Goal: Task Accomplishment & Management: Complete application form

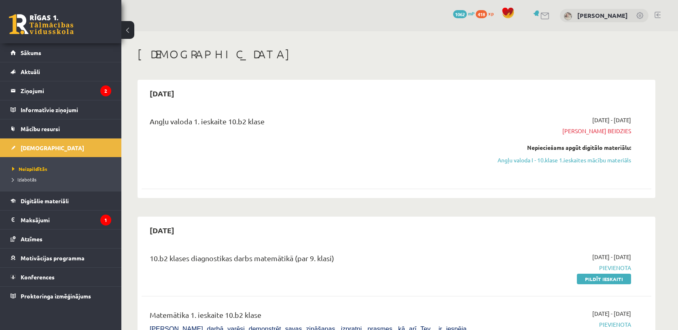
scroll to position [317, 0]
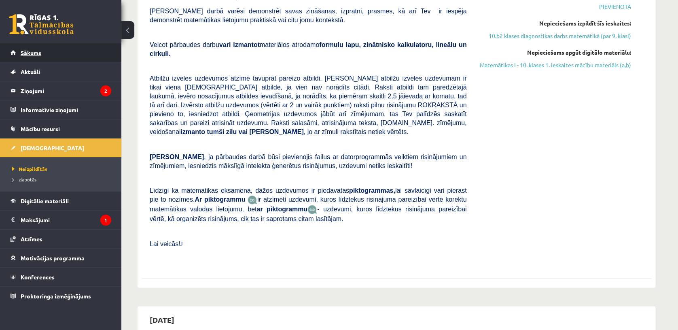
click at [30, 54] on span "Sākums" at bounding box center [31, 52] width 21 height 7
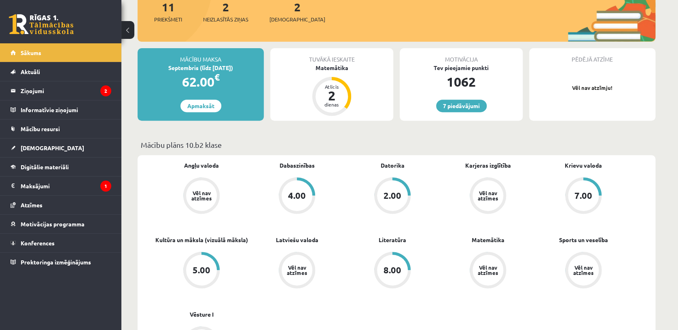
scroll to position [112, 0]
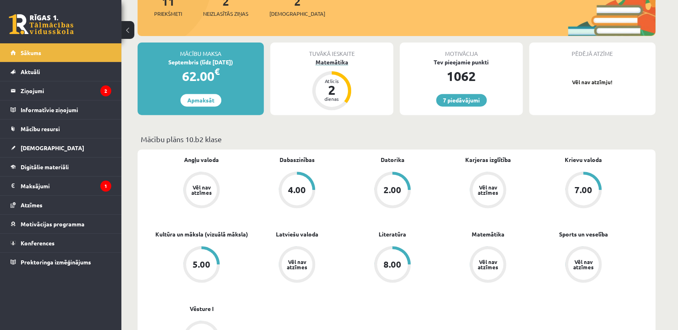
click at [329, 83] on div "2" at bounding box center [331, 89] width 24 height 13
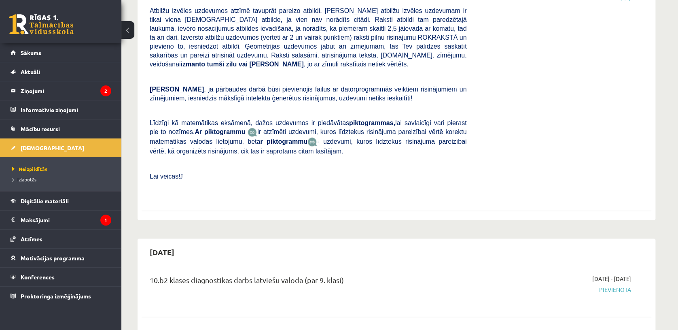
scroll to position [391, 0]
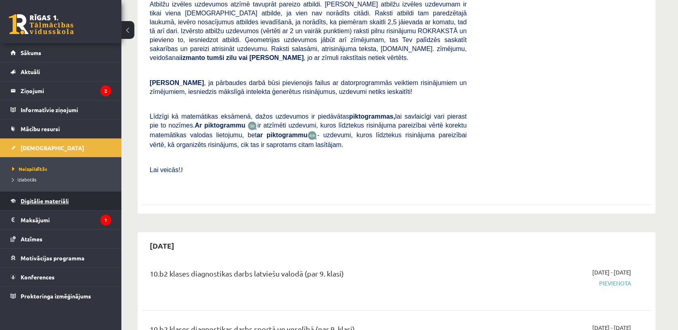
click at [45, 203] on span "Digitālie materiāli" at bounding box center [45, 200] width 48 height 7
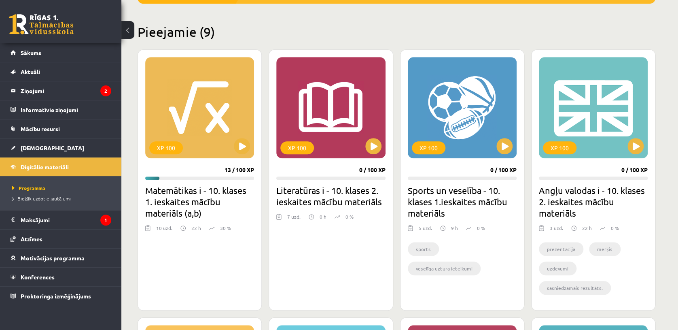
scroll to position [145, 0]
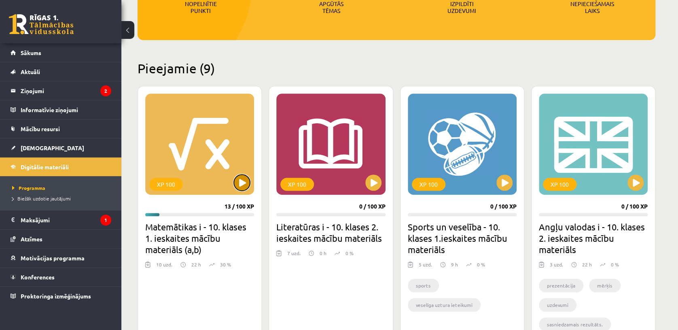
click at [235, 185] on button at bounding box center [242, 182] width 16 height 16
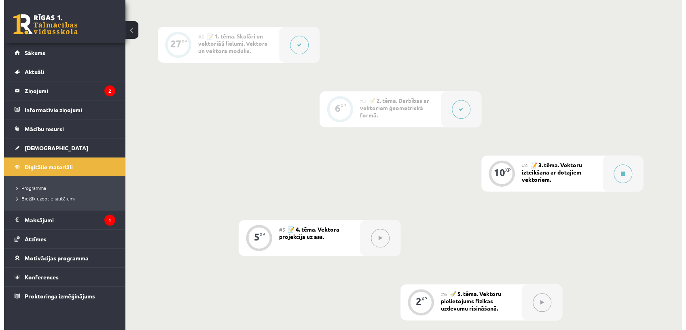
scroll to position [261, 0]
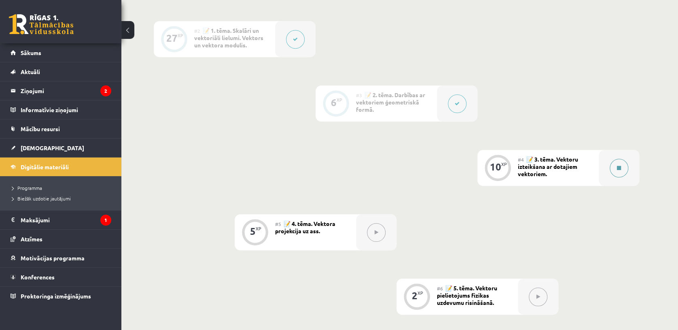
click at [611, 167] on button at bounding box center [618, 167] width 19 height 19
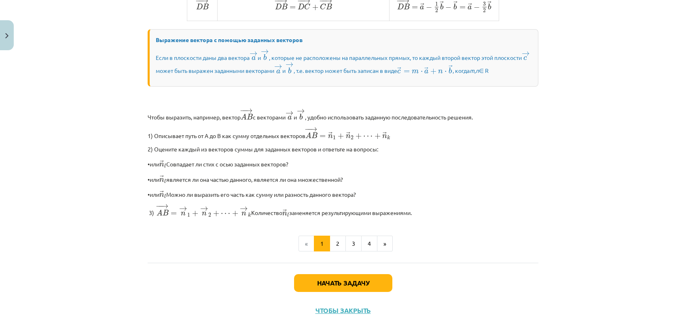
scroll to position [614, 0]
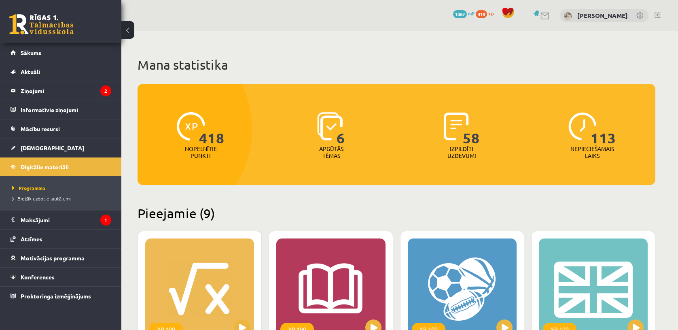
scroll to position [145, 0]
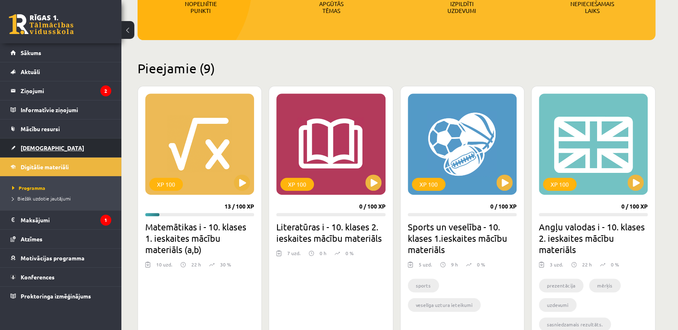
drag, startPoint x: 0, startPoint y: 0, endPoint x: 35, endPoint y: 146, distance: 149.6
click at [35, 146] on span "[DEMOGRAPHIC_DATA]" at bounding box center [52, 147] width 63 height 7
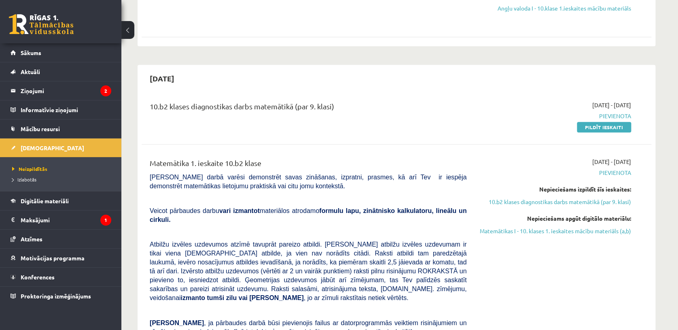
scroll to position [158, 0]
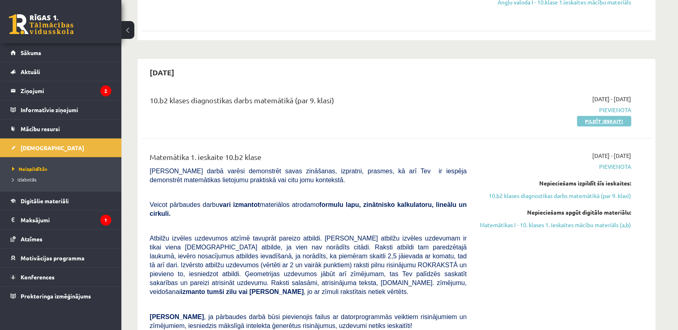
click at [596, 120] on link "Pildīt ieskaiti" at bounding box center [604, 121] width 54 height 11
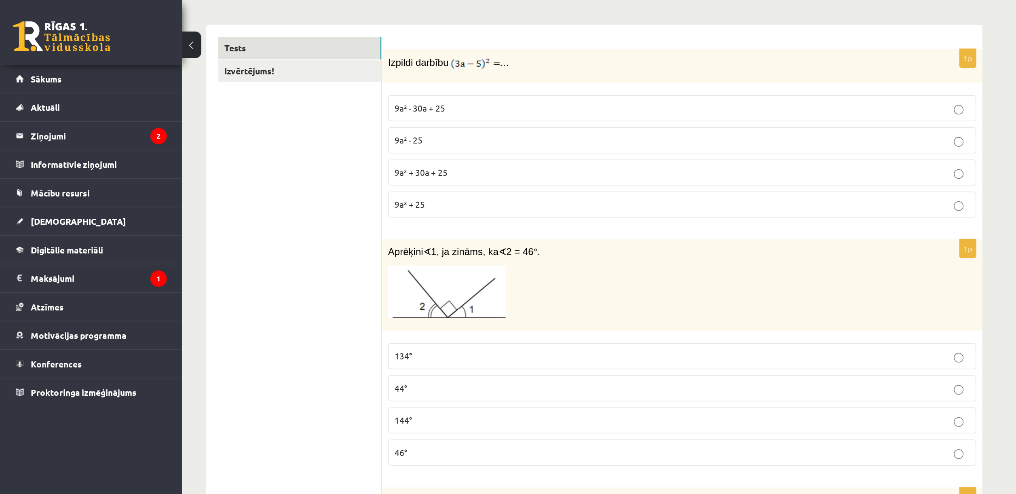
scroll to position [126, 0]
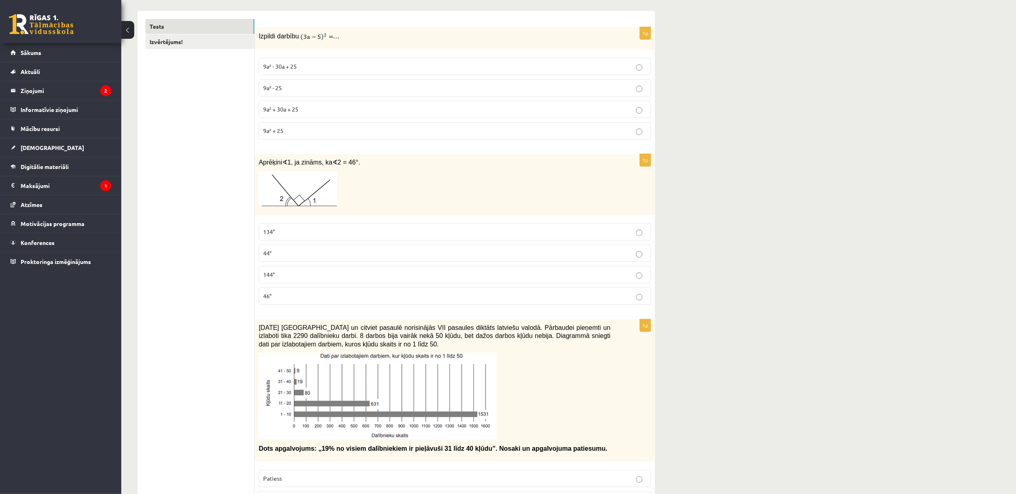
drag, startPoint x: 678, startPoint y: 6, endPoint x: 667, endPoint y: 126, distance: 121.0
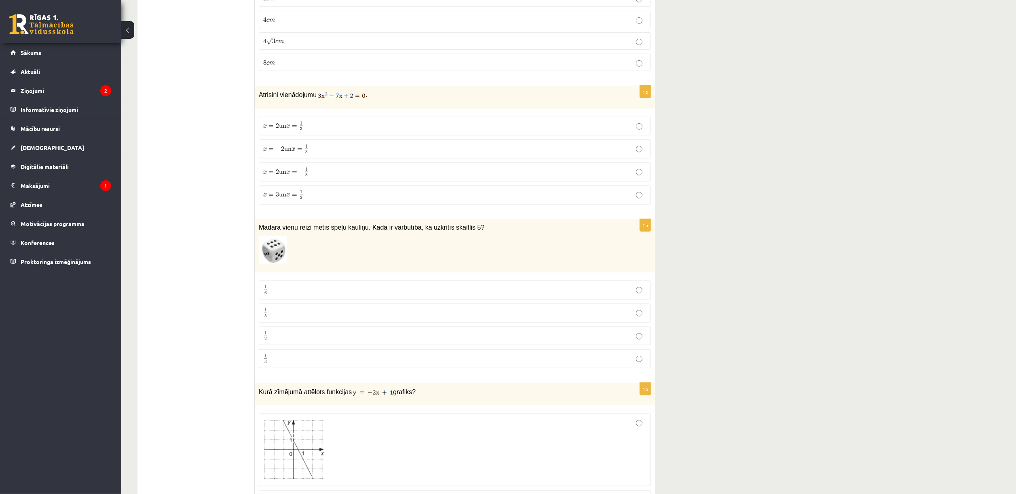
scroll to position [717, 0]
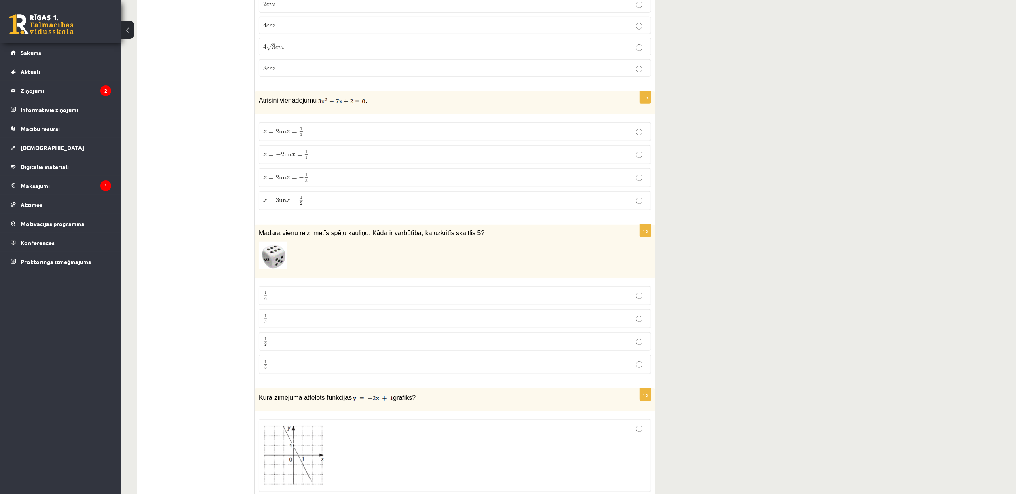
click at [636, 317] on label "1 5 1 5" at bounding box center [455, 318] width 392 height 19
click at [597, 305] on label "1 6 1 6" at bounding box center [455, 295] width 392 height 19
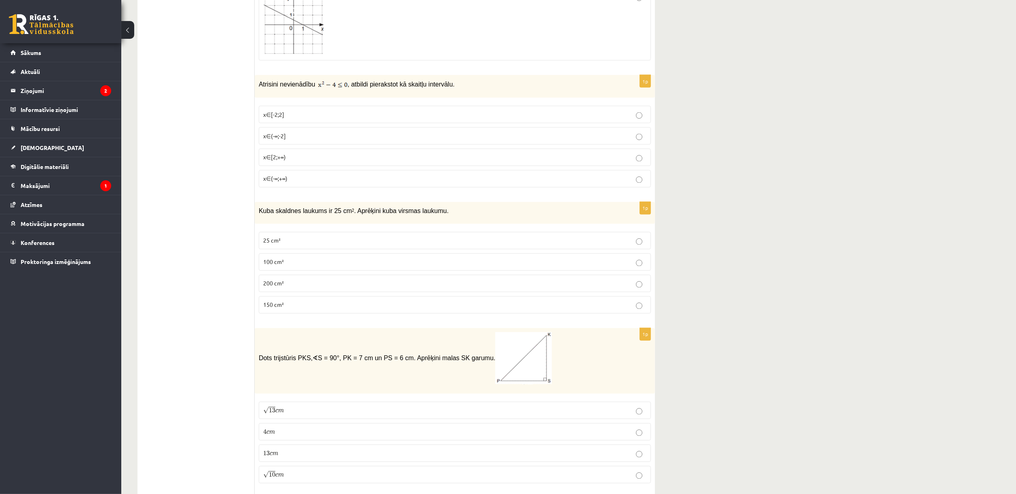
scroll to position [1388, 0]
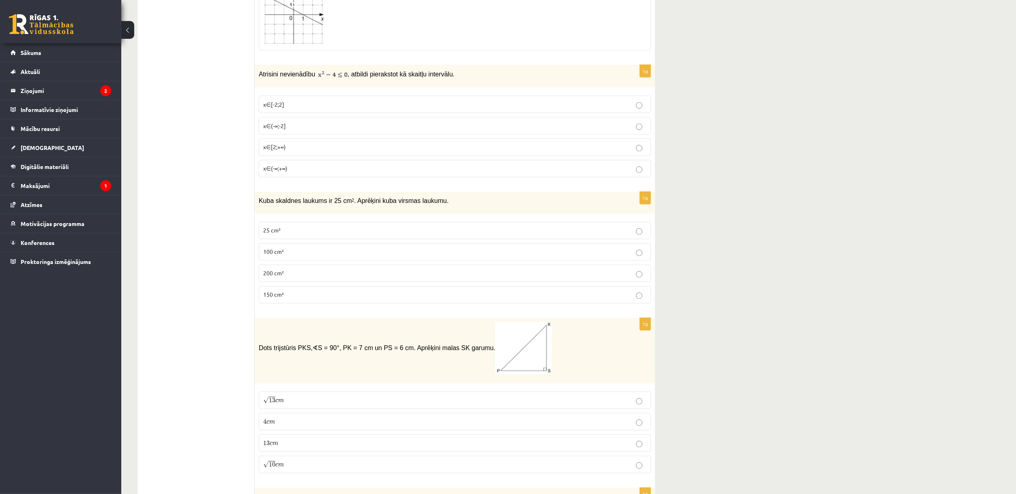
click at [615, 256] on p "100 cm²" at bounding box center [454, 252] width 383 height 8
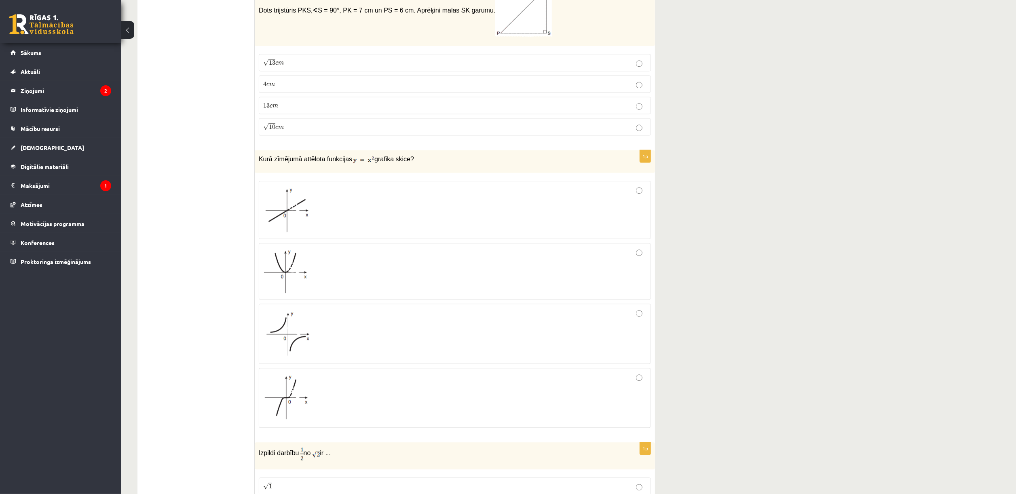
scroll to position [1716, 0]
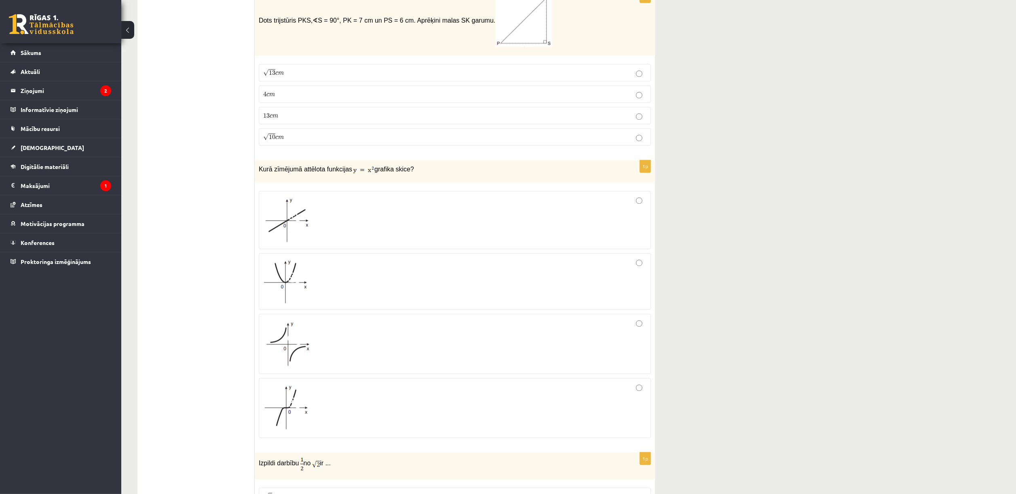
click at [294, 223] on span at bounding box center [293, 216] width 13 height 13
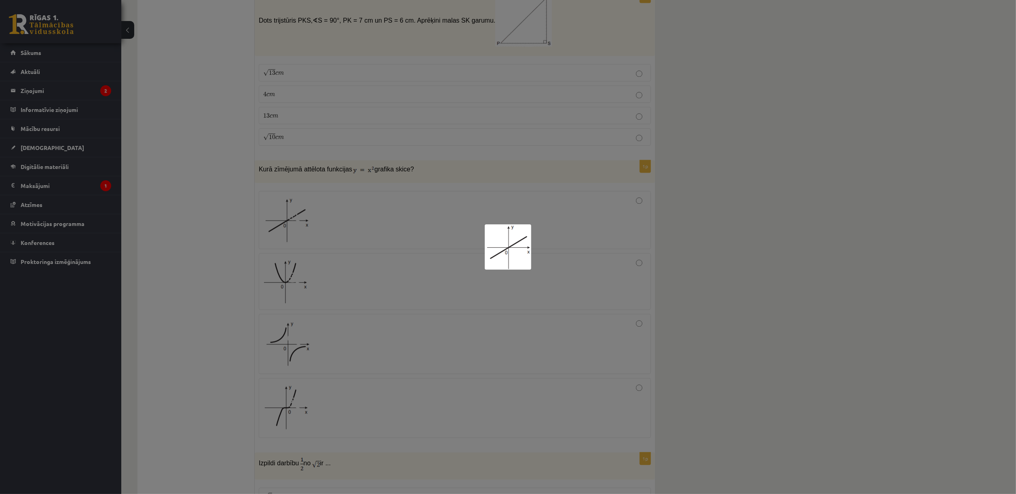
click at [581, 238] on div at bounding box center [508, 247] width 1016 height 494
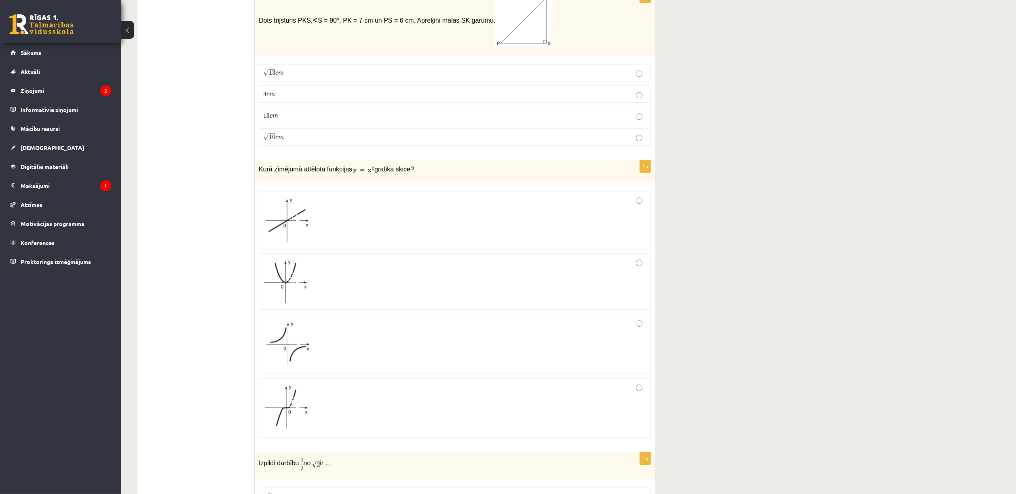
click at [641, 213] on div at bounding box center [454, 219] width 383 height 49
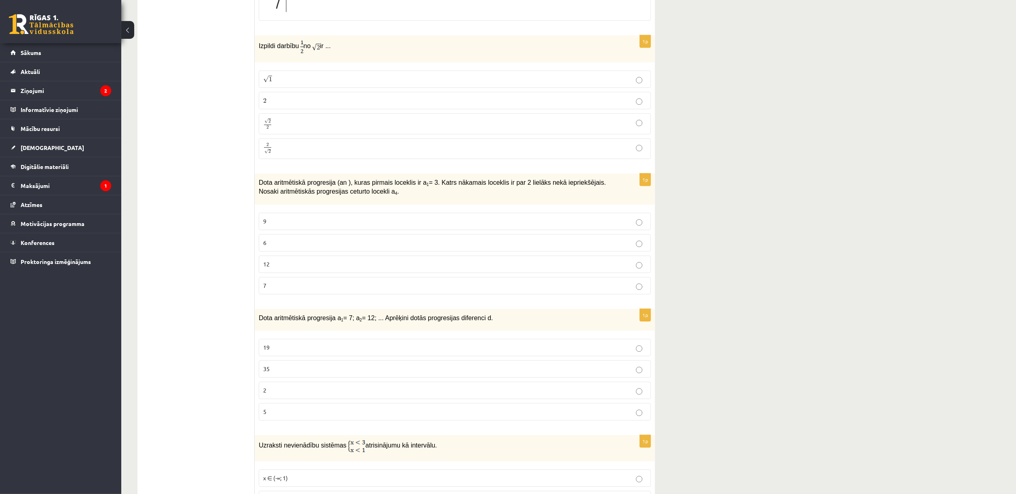
scroll to position [2102, 0]
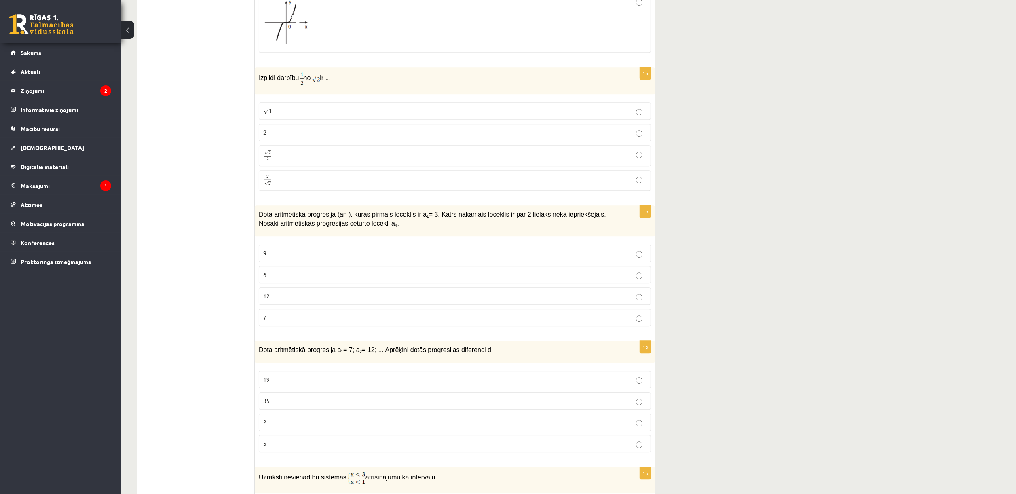
click at [471, 322] on p "7" at bounding box center [454, 317] width 383 height 8
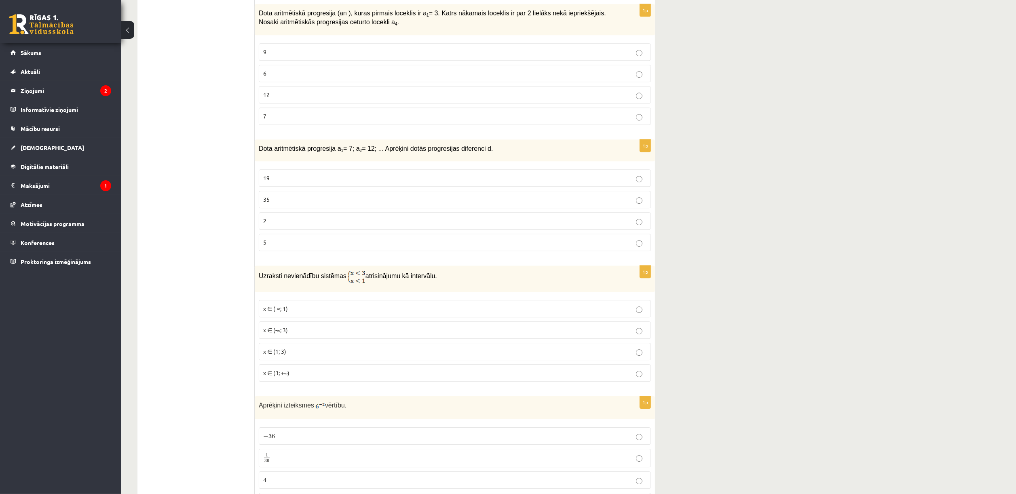
scroll to position [2276, 0]
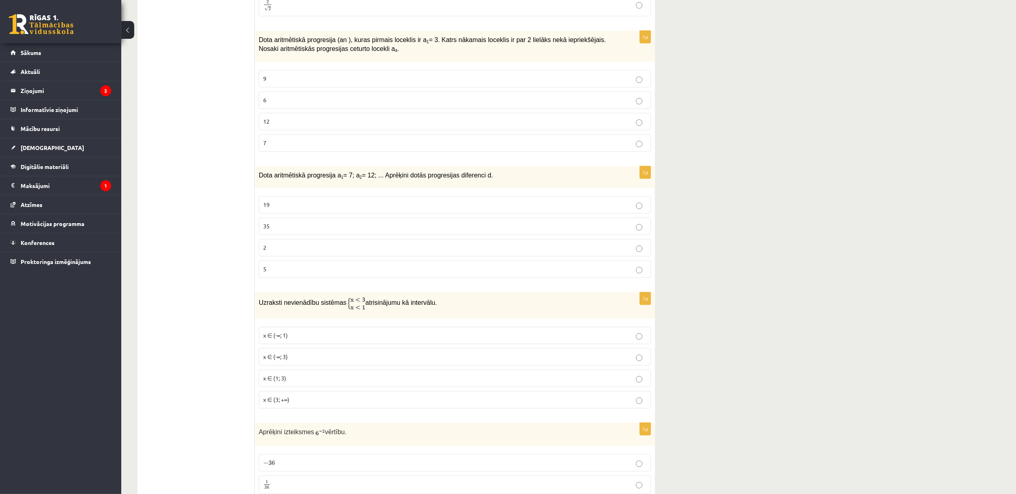
click at [309, 209] on label "19" at bounding box center [455, 204] width 392 height 17
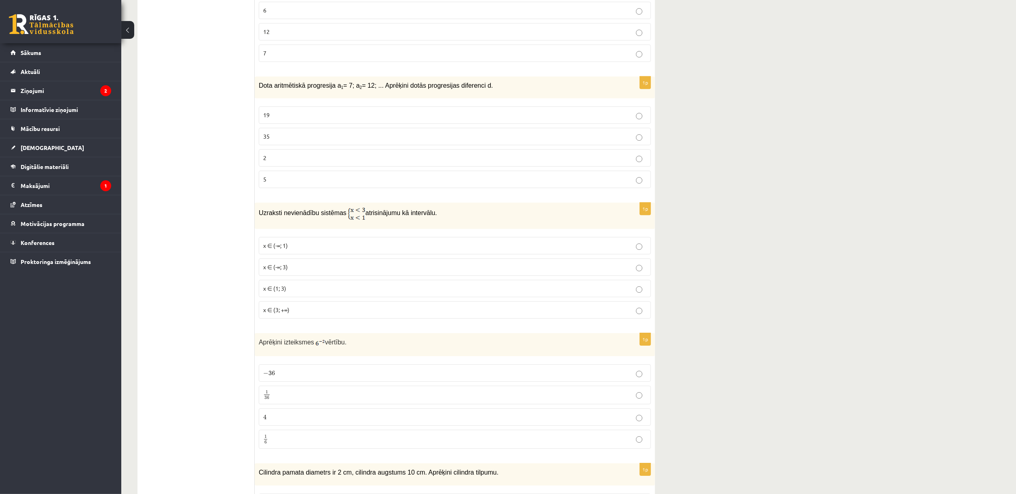
scroll to position [2350, 0]
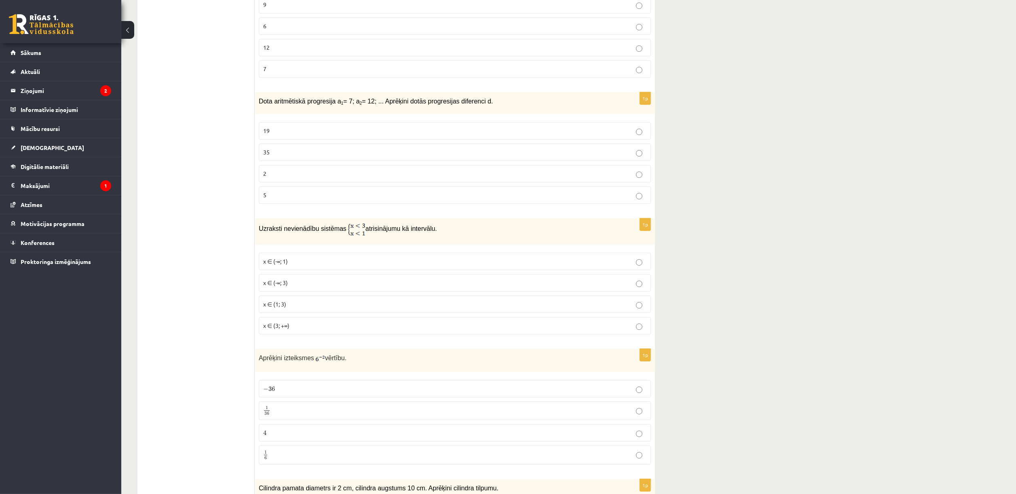
click at [590, 236] on p "Uzraksti nevienādību sistēmas atrisinājumu kā intervālu." at bounding box center [435, 228] width 352 height 13
click at [386, 308] on p "x ∈ (1; 3)" at bounding box center [454, 304] width 383 height 8
click at [330, 287] on p "x ∈ (-∞; 3)" at bounding box center [454, 283] width 383 height 8
click at [454, 308] on p "x ∈ (1; 3)" at bounding box center [454, 304] width 383 height 8
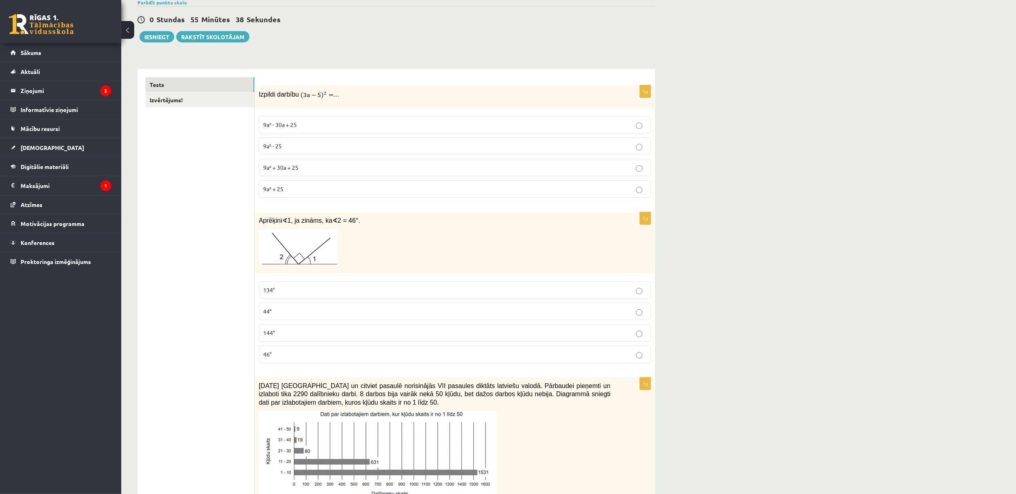
scroll to position [0, 0]
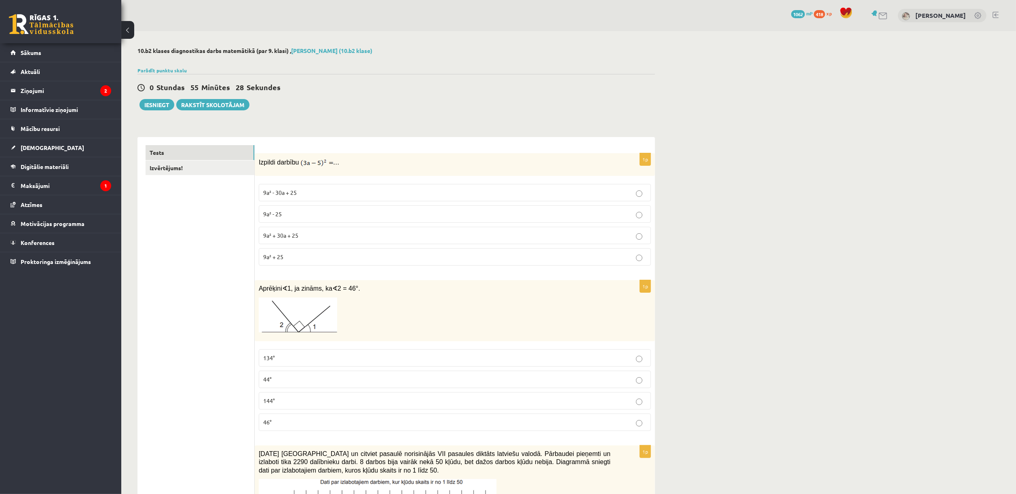
click at [406, 192] on p "9a² - 30a + 25" at bounding box center [454, 192] width 383 height 8
click at [336, 329] on p "44°" at bounding box center [454, 379] width 383 height 8
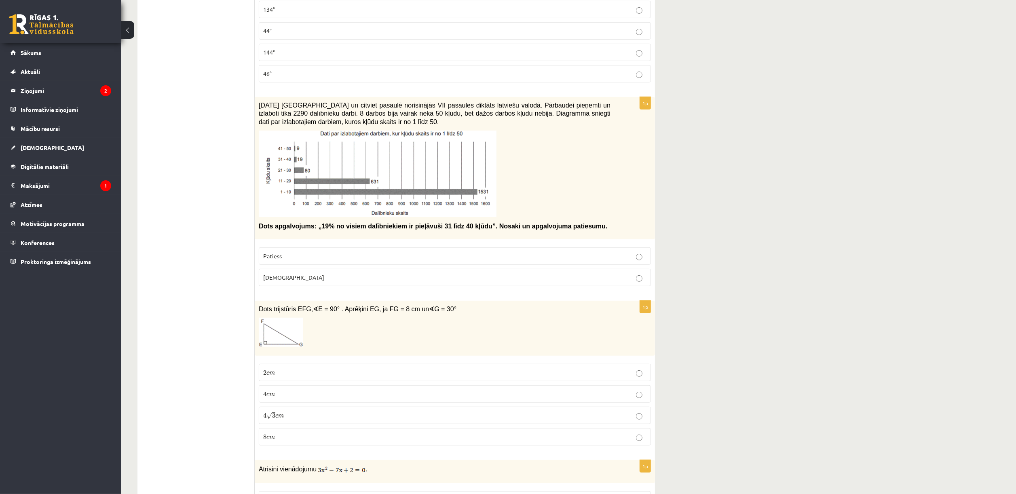
scroll to position [338, 0]
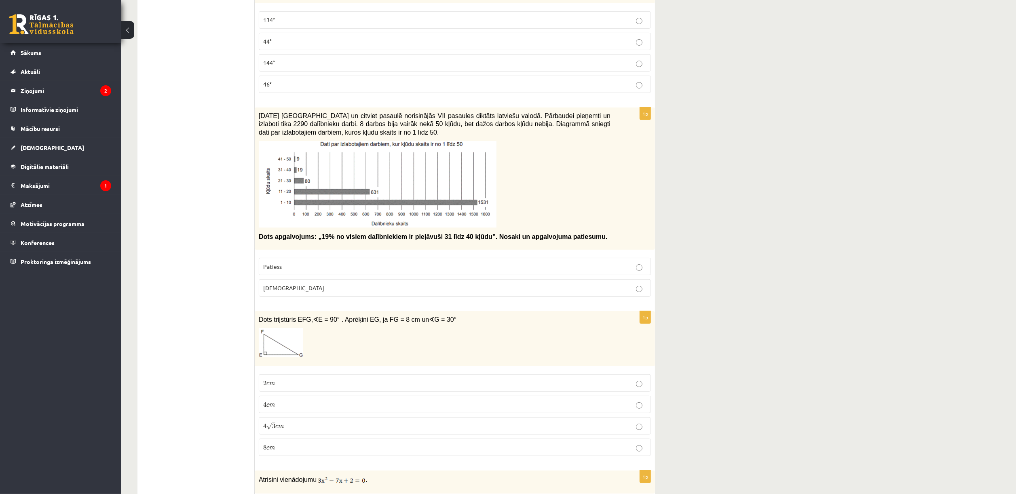
click at [403, 285] on label "Aplams" at bounding box center [455, 287] width 392 height 17
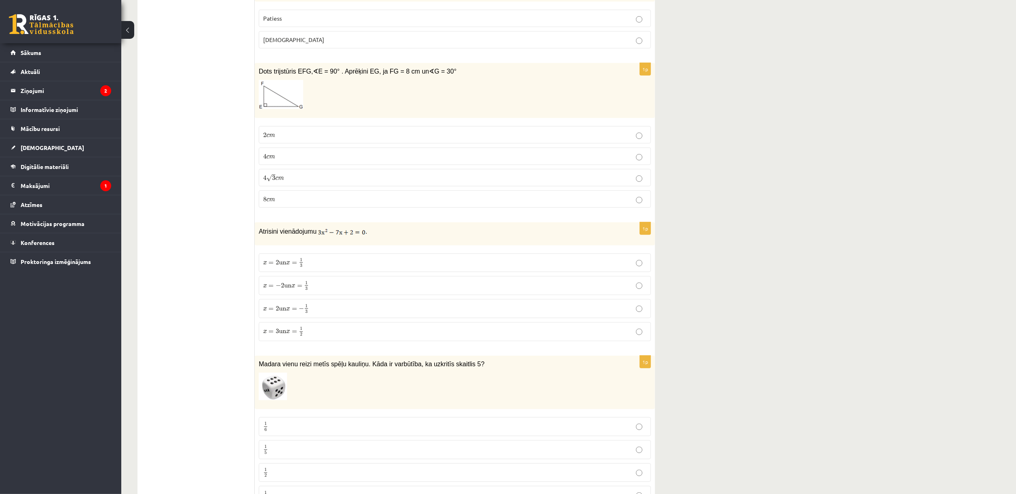
scroll to position [592, 0]
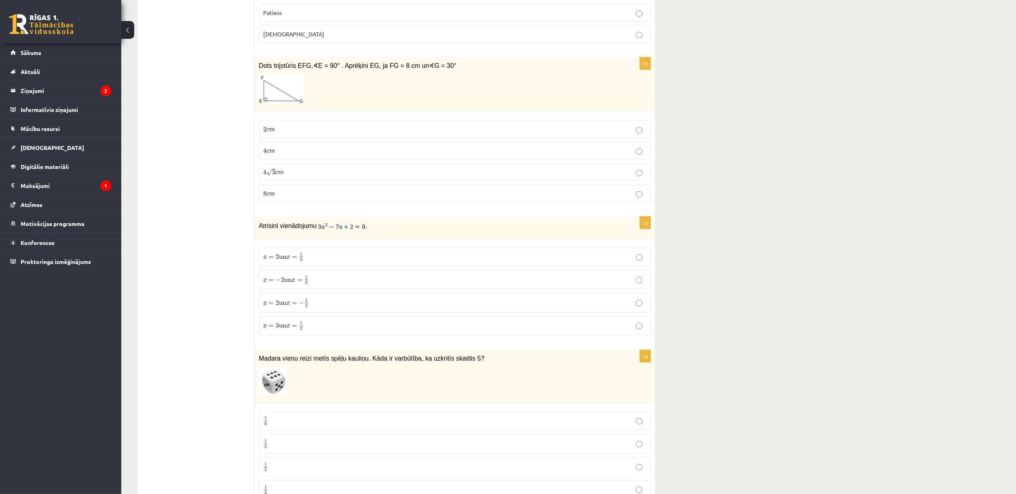
click at [316, 175] on p "4 √ 3 c m 4 3 c m" at bounding box center [454, 172] width 383 height 8
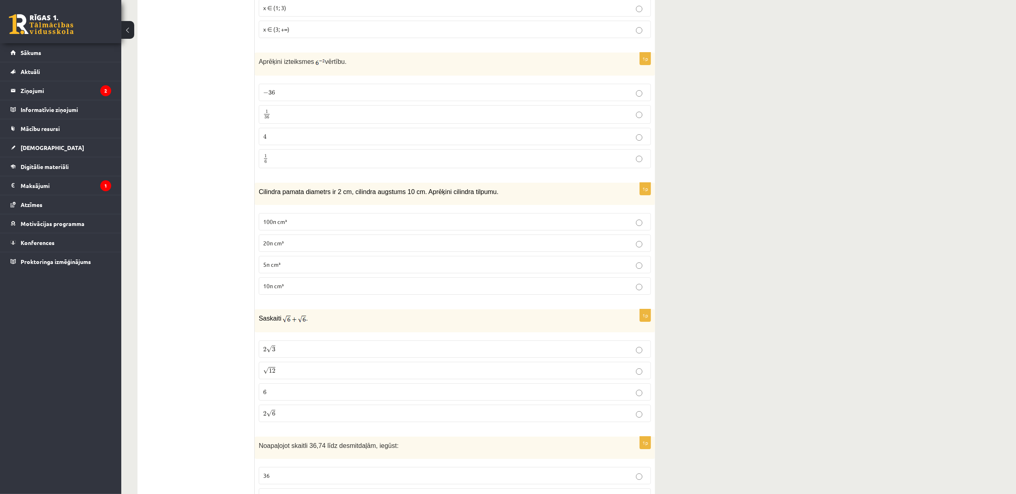
scroll to position [2700, 0]
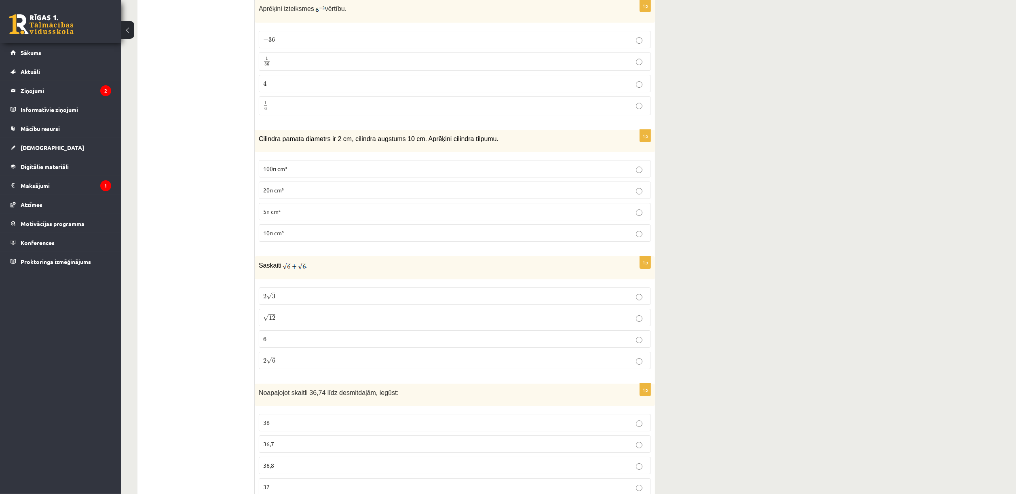
click at [576, 67] on p "1 36 1 36" at bounding box center [454, 62] width 383 height 10
click at [489, 237] on p "10π cm³" at bounding box center [454, 233] width 383 height 8
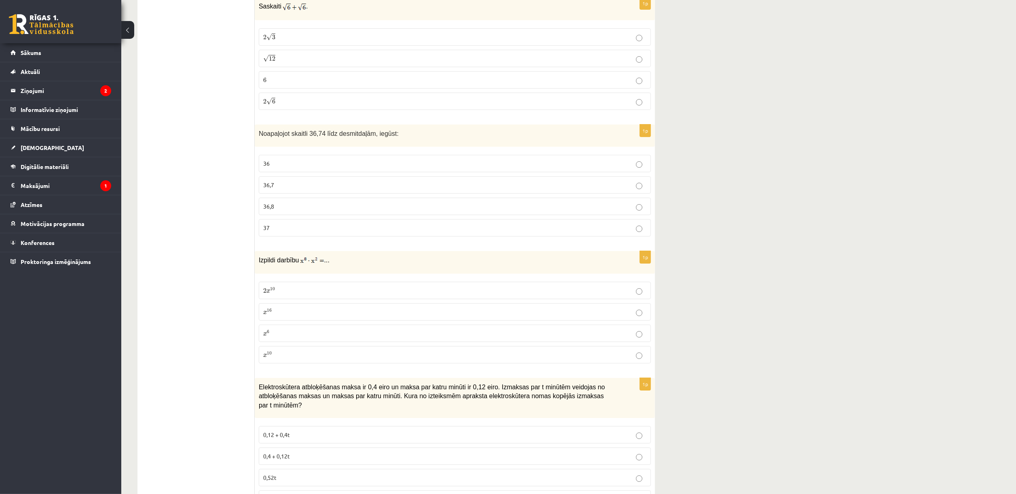
scroll to position [2964, 0]
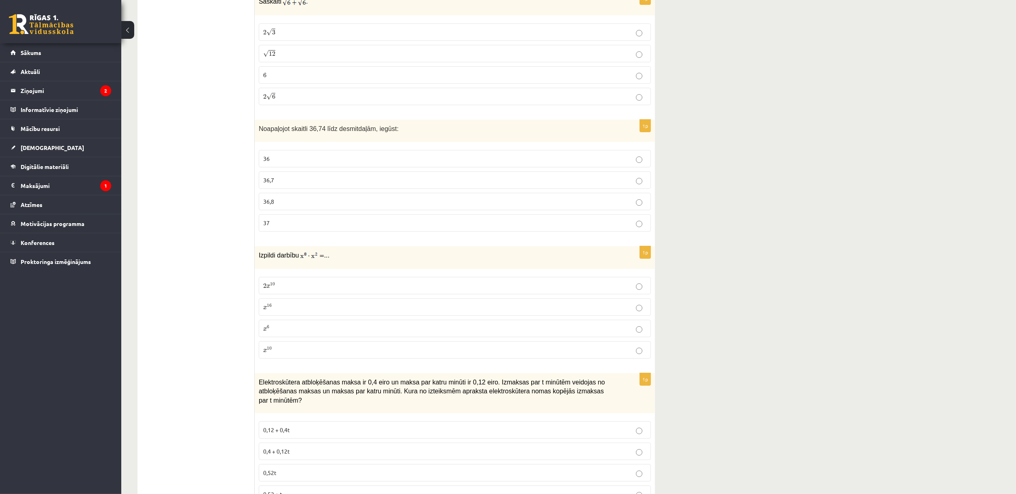
click at [479, 184] on p "36,7" at bounding box center [454, 180] width 383 height 8
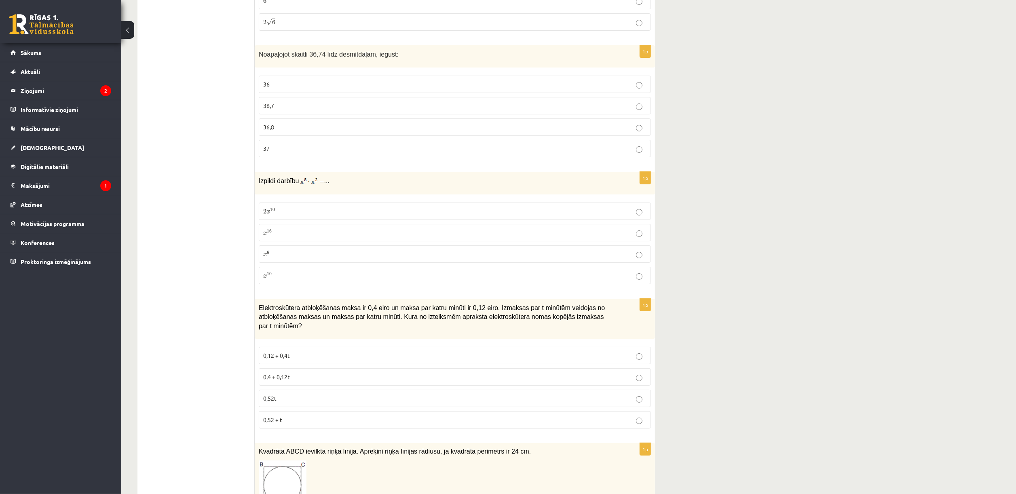
scroll to position [3033, 0]
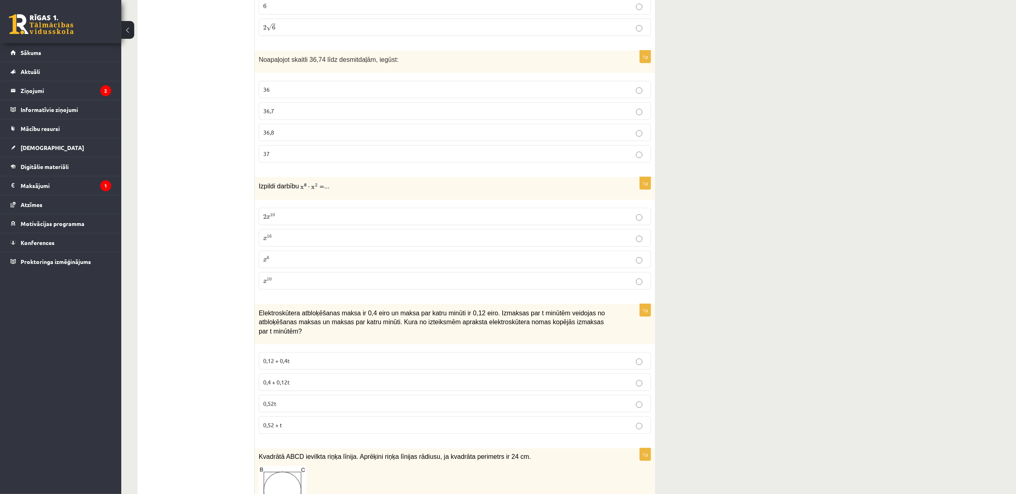
click at [377, 221] on p "2 x 10 2 x 10" at bounding box center [454, 216] width 383 height 8
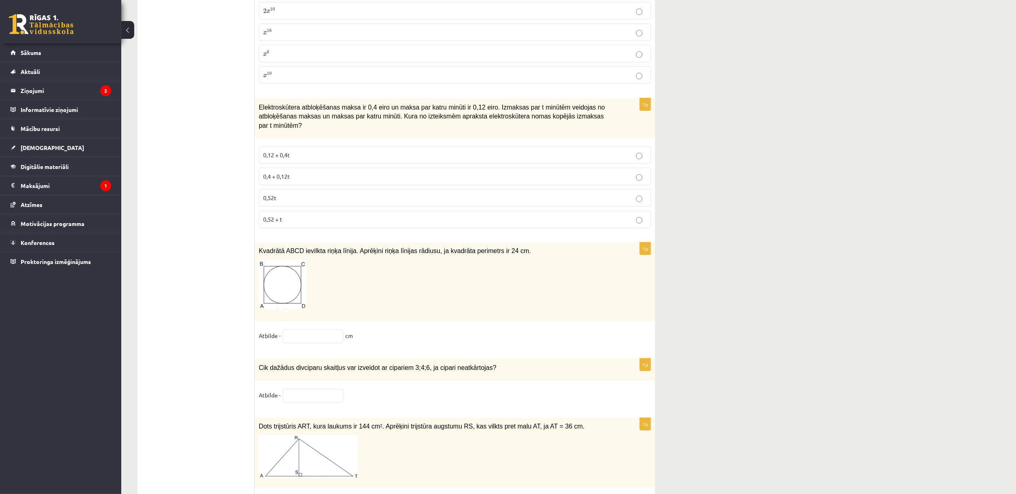
scroll to position [3244, 0]
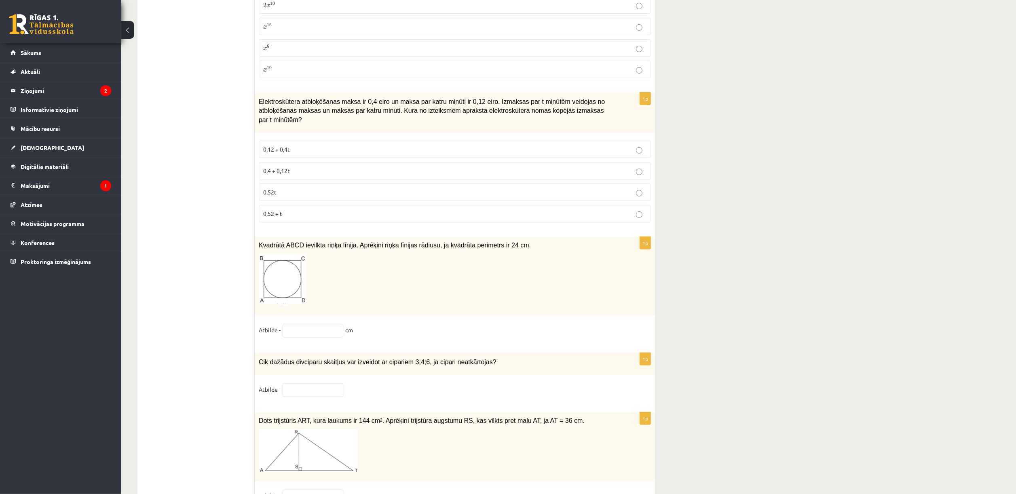
click at [392, 175] on p "0,4 + 0,12t" at bounding box center [454, 171] width 383 height 8
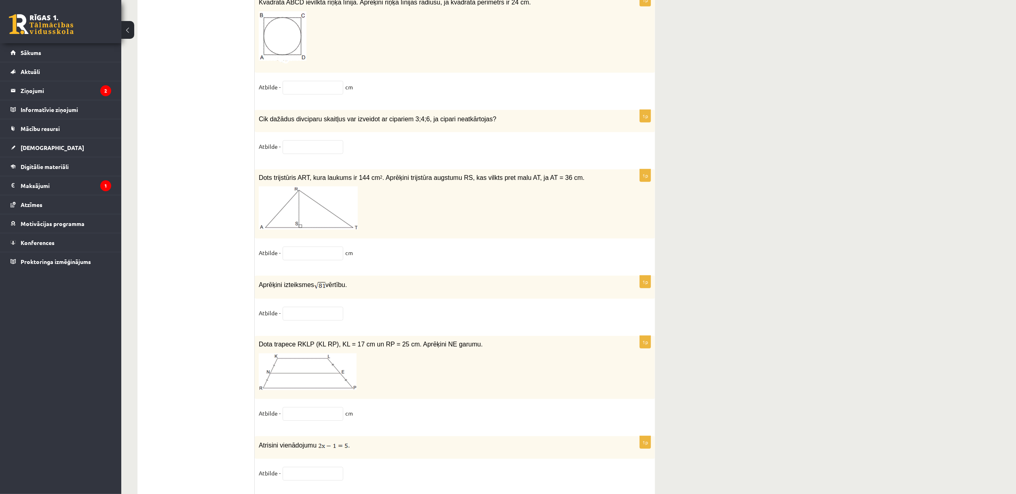
scroll to position [3482, 0]
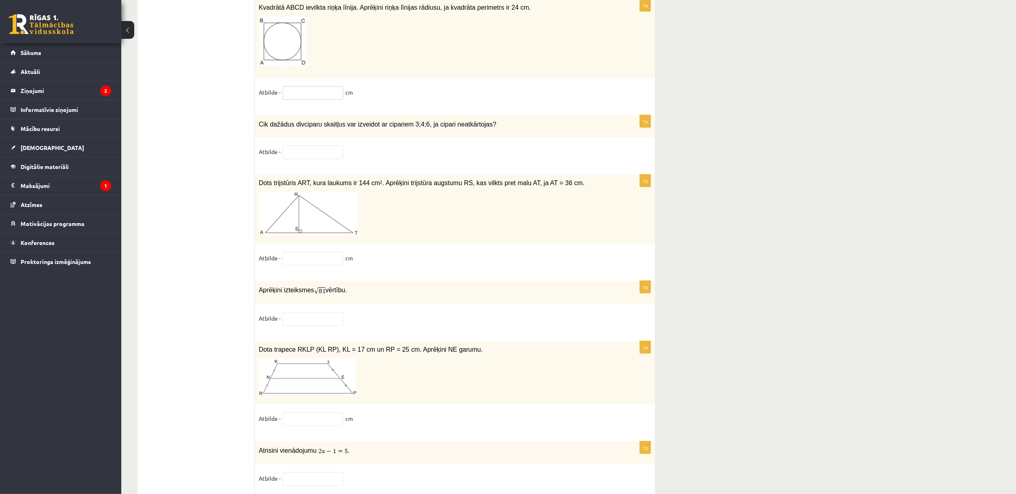
click at [331, 100] on input "text" at bounding box center [313, 93] width 61 height 14
type input "*"
click at [317, 159] on input "text" at bounding box center [313, 153] width 61 height 14
type input "**"
click at [323, 266] on input "text" at bounding box center [313, 259] width 61 height 14
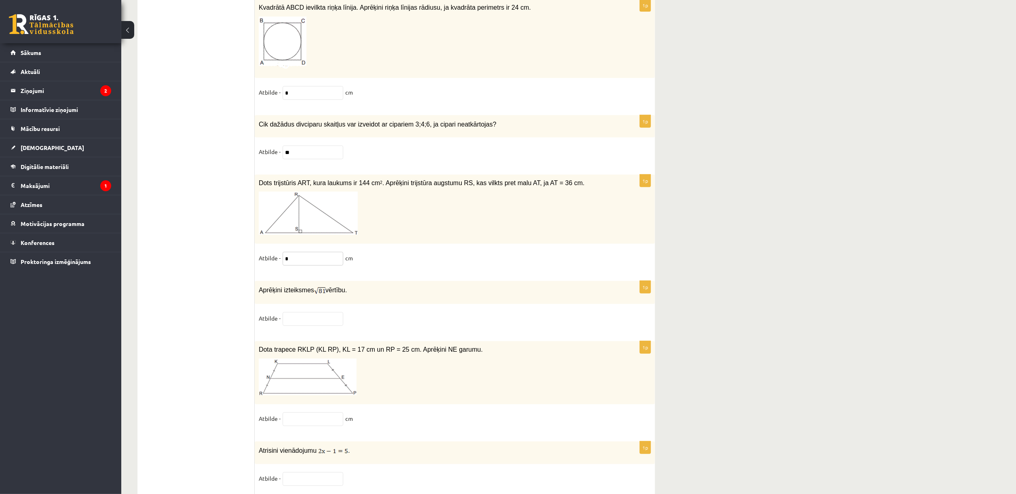
type input "*"
click at [433, 235] on p at bounding box center [435, 213] width 352 height 43
click at [321, 326] on input "text" at bounding box center [313, 319] width 61 height 14
click at [405, 295] on p "Aprēķini izteiksmes vērtību." at bounding box center [435, 290] width 352 height 10
click at [307, 326] on input "text" at bounding box center [313, 319] width 61 height 14
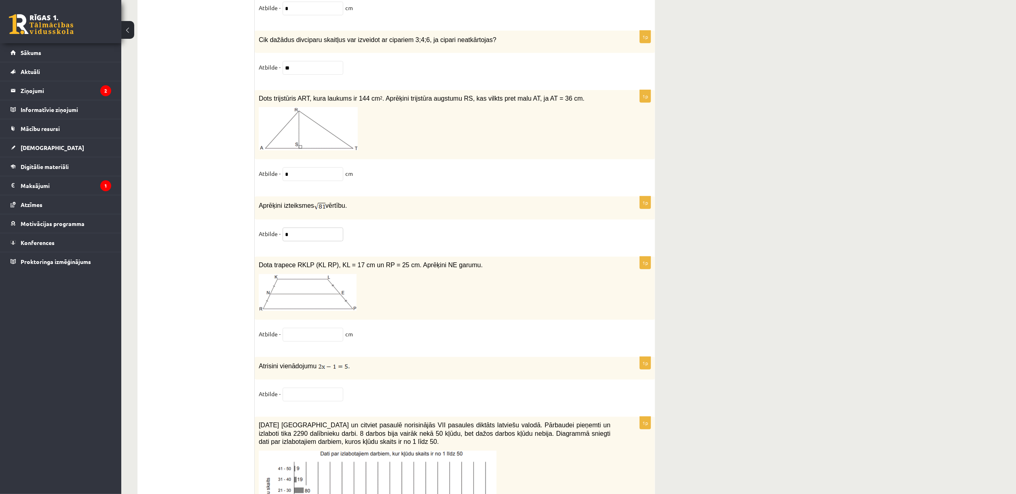
scroll to position [3625, 0]
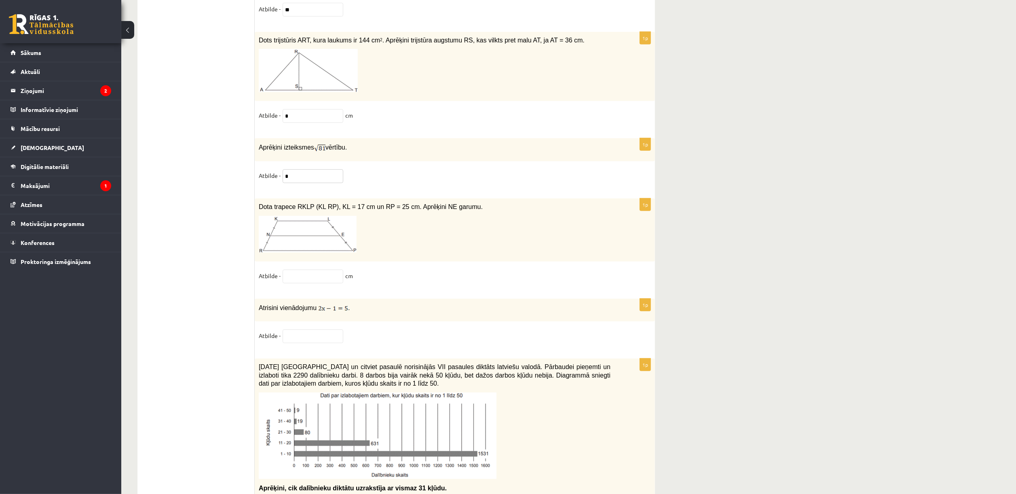
type input "*"
click at [332, 283] on input "text" at bounding box center [313, 277] width 61 height 14
type input "*"
click at [323, 329] on input "text" at bounding box center [313, 337] width 61 height 14
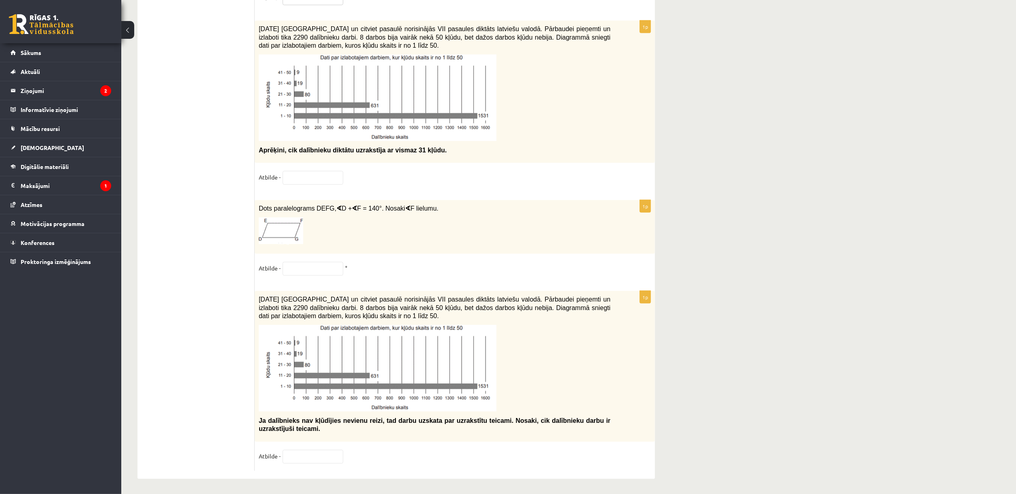
scroll to position [3984, 0]
type input "*"
click at [314, 170] on input "text" at bounding box center [313, 177] width 61 height 14
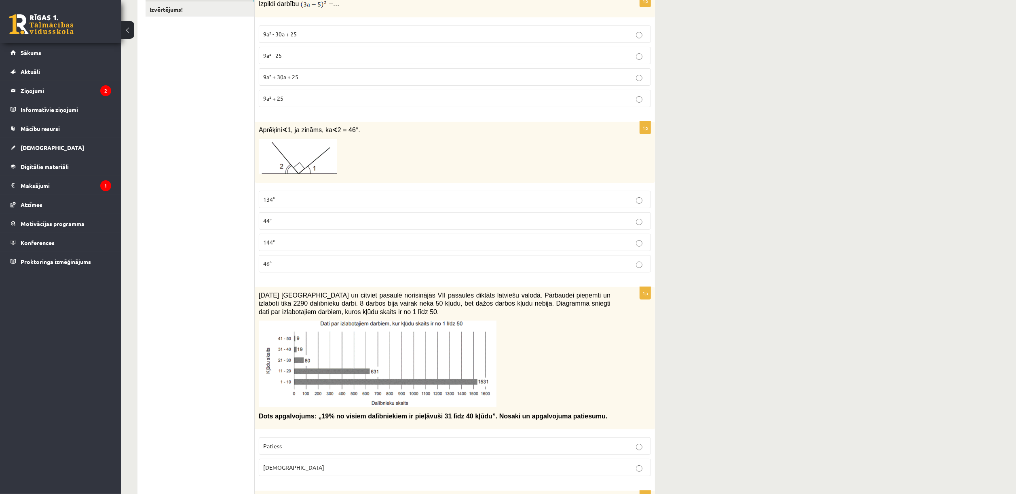
scroll to position [0, 0]
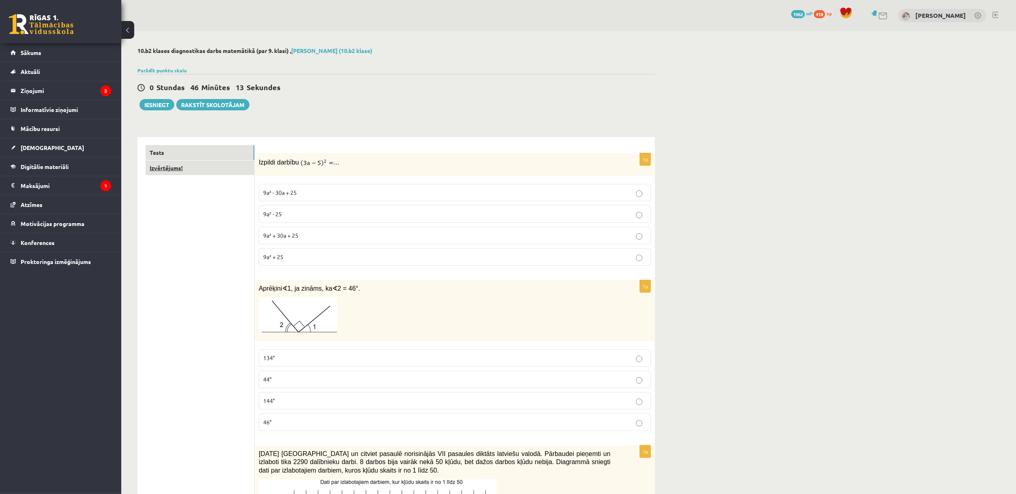
type input "**"
click at [172, 171] on link "Izvērtējums!" at bounding box center [200, 168] width 109 height 15
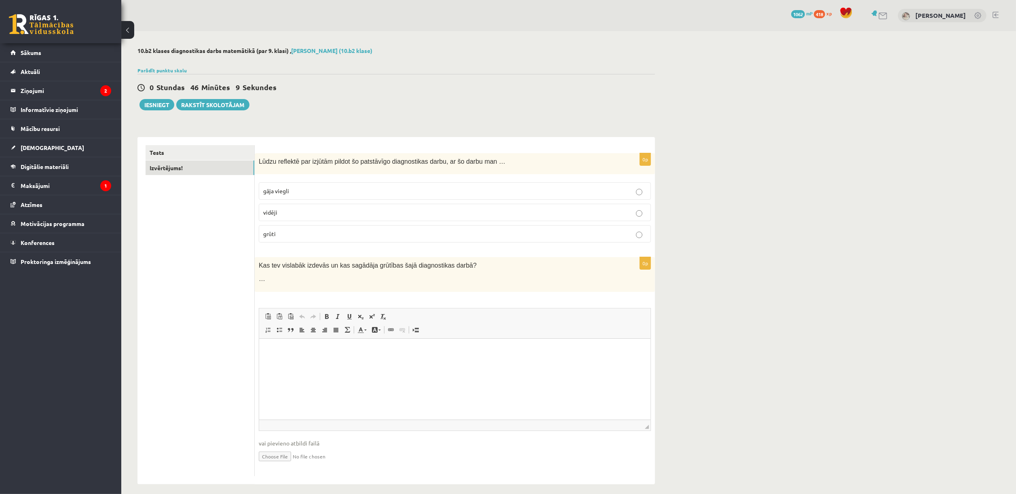
click at [313, 230] on label "grūti" at bounding box center [455, 233] width 392 height 17
click at [167, 104] on button "Iesniegt" at bounding box center [156, 104] width 35 height 11
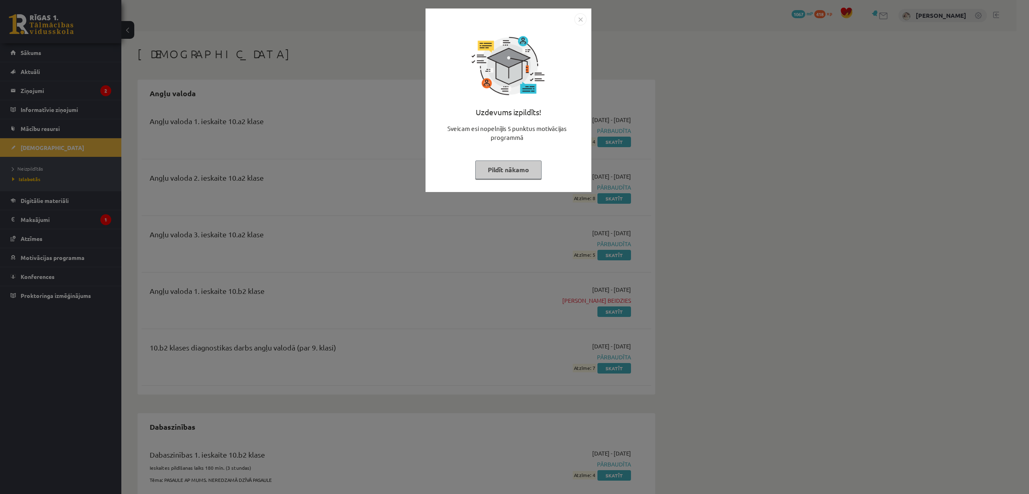
click at [499, 173] on button "Pildīt nākamo" at bounding box center [508, 170] width 66 height 19
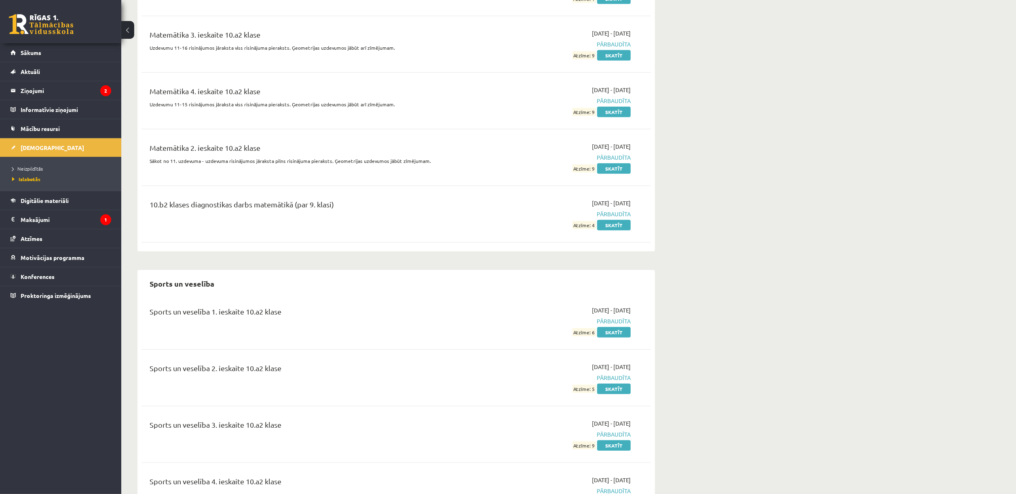
scroll to position [3748, 0]
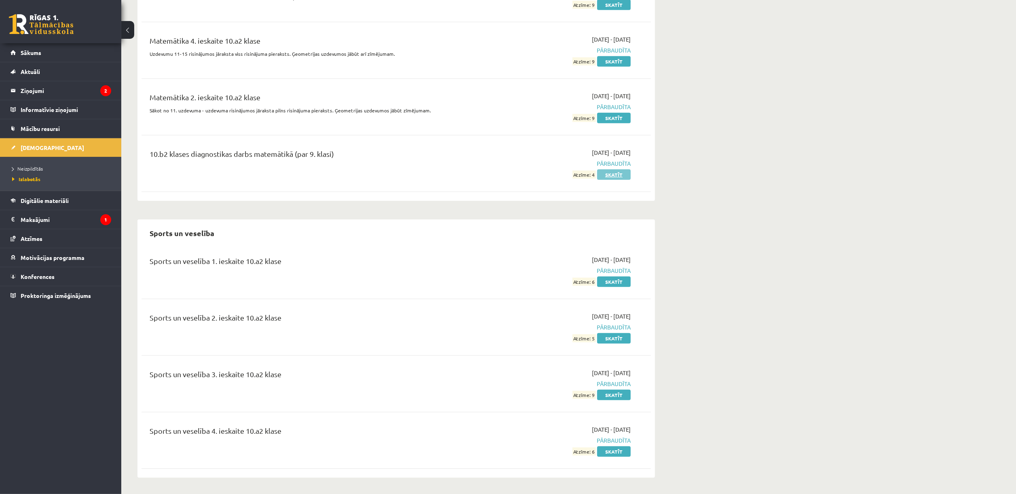
click at [610, 173] on link "Skatīt" at bounding box center [614, 174] width 34 height 11
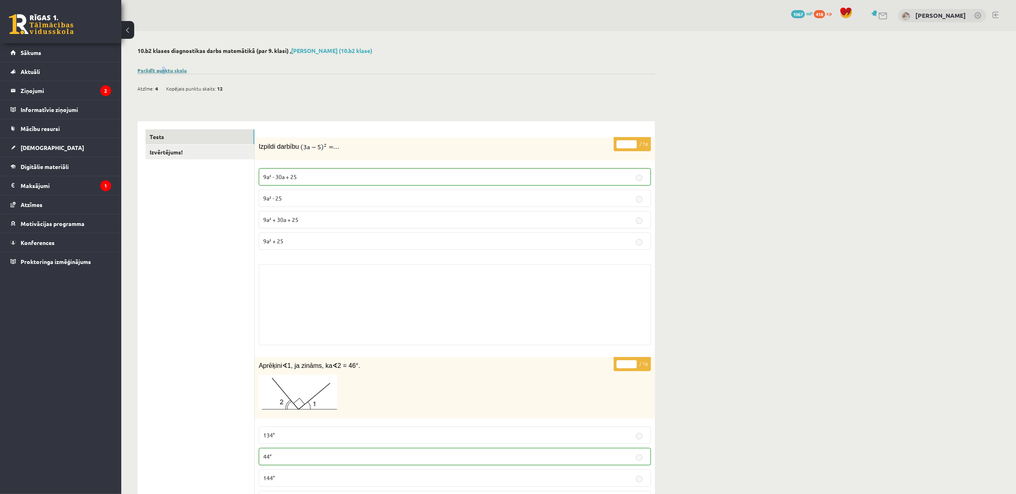
click at [163, 68] on link "Parādīt punktu skalu" at bounding box center [161, 70] width 49 height 6
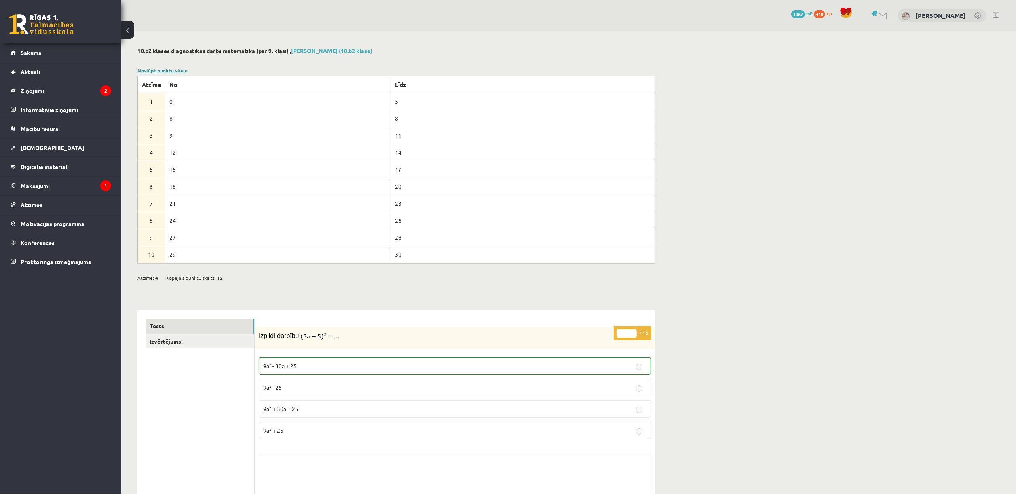
click at [163, 68] on link "Noslēpt punktu skalu" at bounding box center [162, 70] width 50 height 6
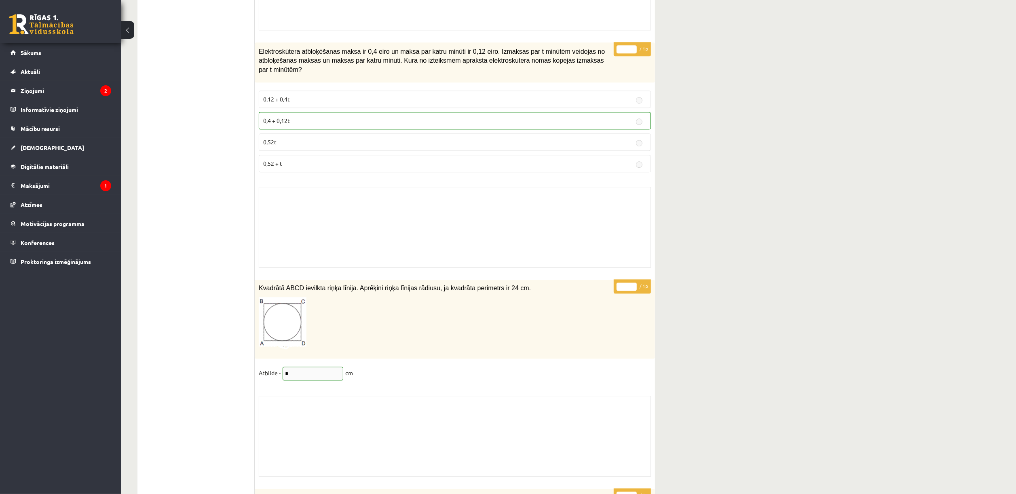
scroll to position [4899, 0]
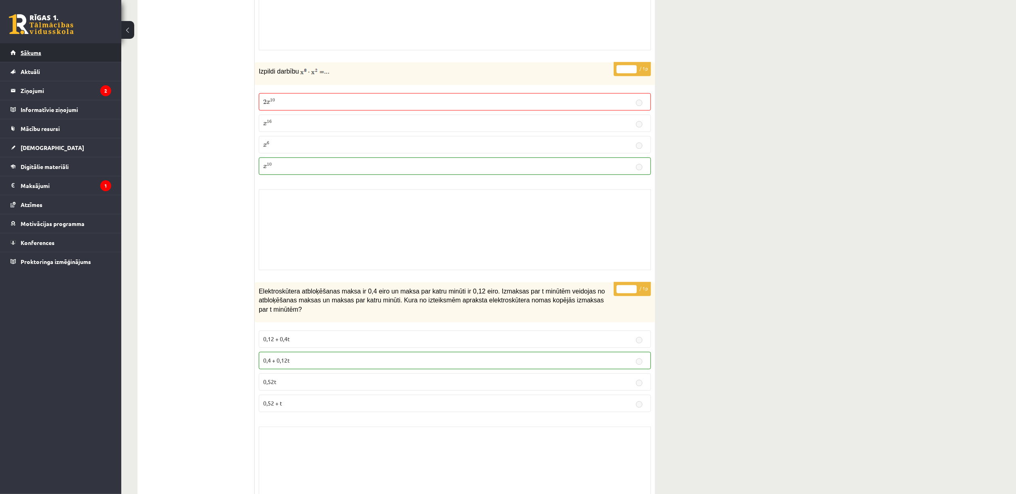
click at [30, 50] on span "Sākums" at bounding box center [31, 52] width 21 height 7
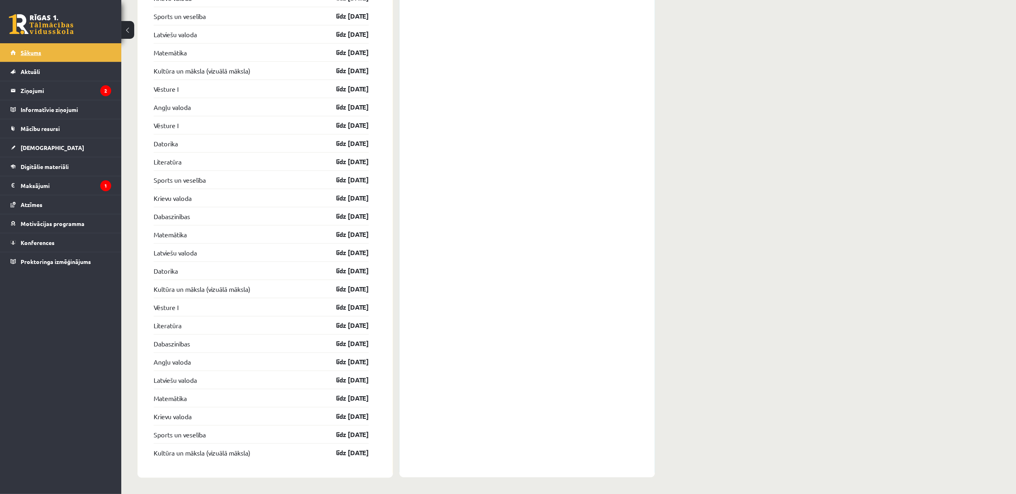
scroll to position [986, 0]
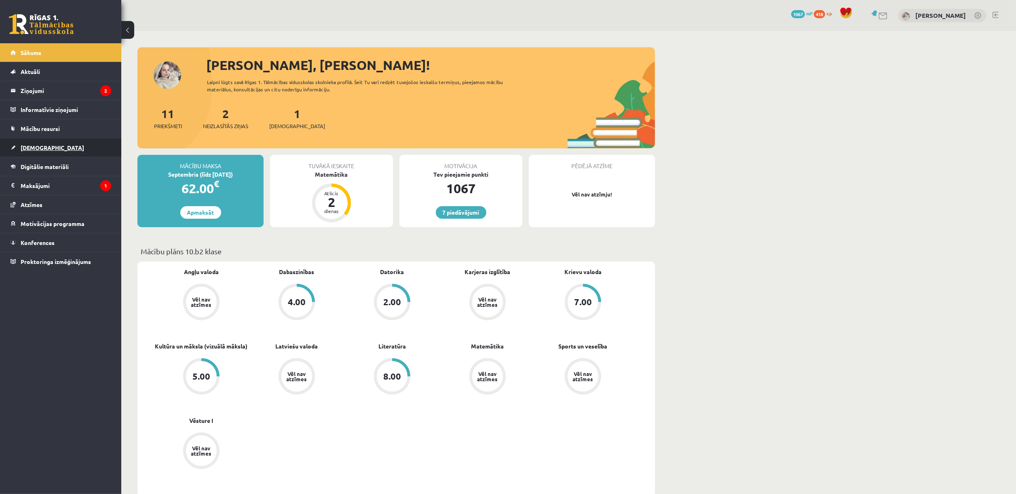
click at [42, 147] on span "[DEMOGRAPHIC_DATA]" at bounding box center [52, 147] width 63 height 7
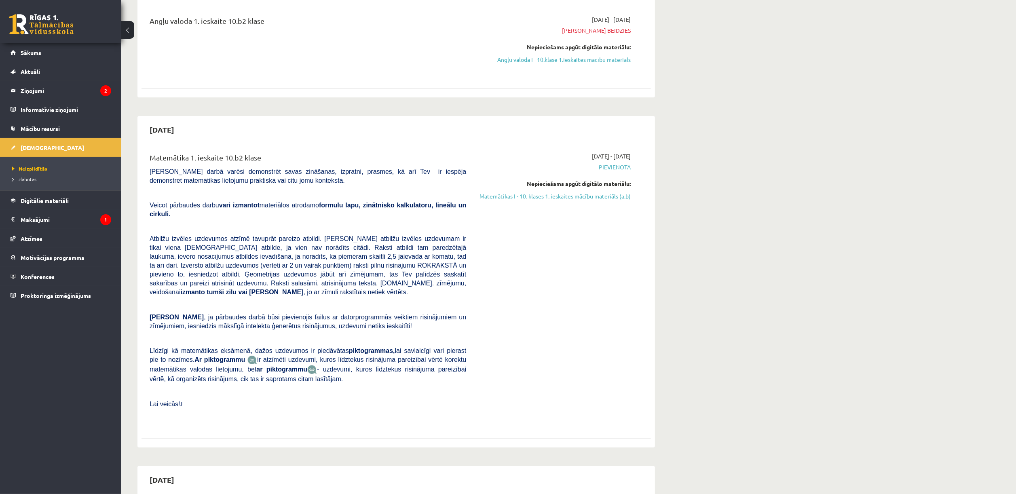
scroll to position [94, 0]
